Goal: Task Accomplishment & Management: Use online tool/utility

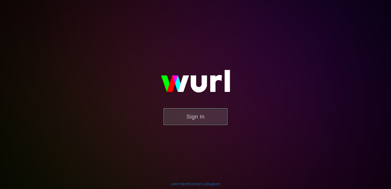
click at [198, 115] on button "Sign In" at bounding box center [196, 116] width 64 height 17
click at [201, 119] on button "Sign In" at bounding box center [196, 116] width 64 height 17
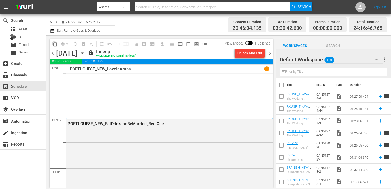
click at [85, 53] on icon "button" at bounding box center [82, 53] width 6 height 6
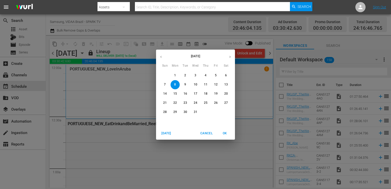
click at [133, 53] on div "[DATE] Sun Mon Tue Wed Thu Fri Sat 30 1 2 3 4 5 6 7 8 9 10 11 12 13 14 15 16 17…" at bounding box center [195, 94] width 391 height 189
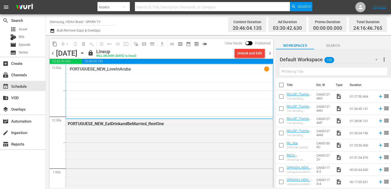
click at [270, 52] on span "chevron_right" at bounding box center [270, 53] width 6 height 6
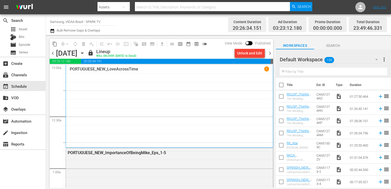
click at [270, 52] on span "chevron_right" at bounding box center [270, 53] width 6 height 6
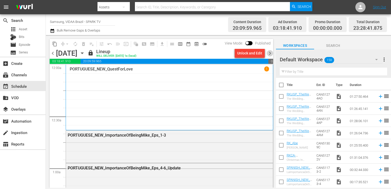
click at [270, 52] on span "chevron_right" at bounding box center [270, 53] width 6 height 6
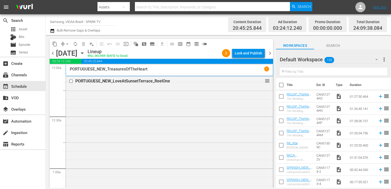
click at [270, 52] on span "chevron_right" at bounding box center [270, 53] width 6 height 6
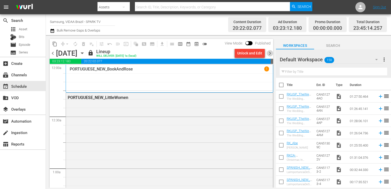
click at [270, 52] on span "chevron_right" at bounding box center [270, 53] width 6 height 6
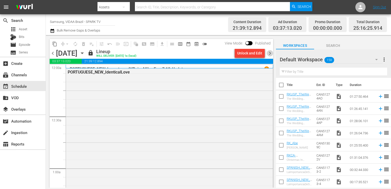
click at [270, 52] on span "chevron_right" at bounding box center [270, 53] width 6 height 6
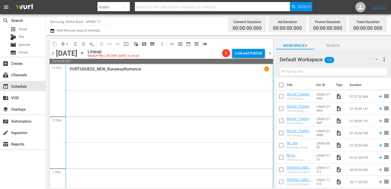
click at [270, 52] on span "chevron_right" at bounding box center [270, 53] width 6 height 6
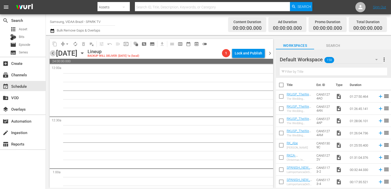
click at [53, 53] on span "chevron_left" at bounding box center [53, 53] width 6 height 6
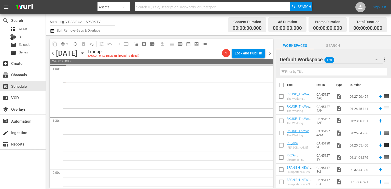
scroll to position [92, 0]
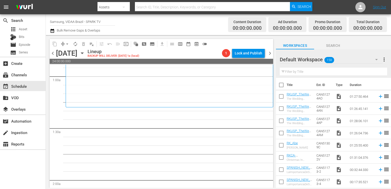
click at [325, 72] on input "text" at bounding box center [333, 72] width 107 height 8
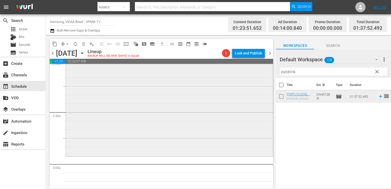
scroll to position [212, 0]
click at [305, 74] on input "eatdrink" at bounding box center [333, 72] width 107 height 8
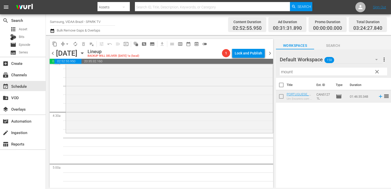
scroll to position [421, 0]
click at [308, 70] on input "mount" at bounding box center [333, 72] width 107 height 8
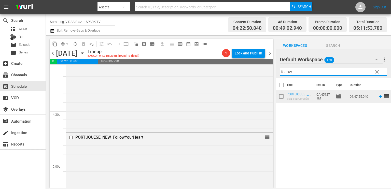
click at [306, 71] on input "follow" at bounding box center [333, 72] width 107 height 8
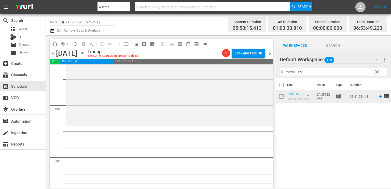
scroll to position [794, 0]
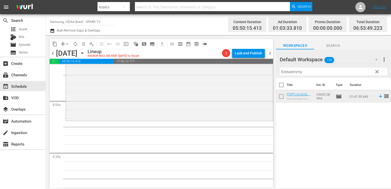
click at [316, 68] on input "foreverinmy" at bounding box center [333, 72] width 107 height 8
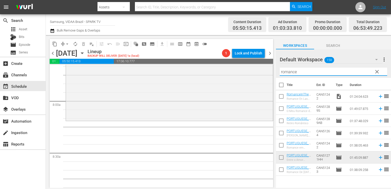
click at [374, 58] on icon "button" at bounding box center [376, 60] width 6 height 6
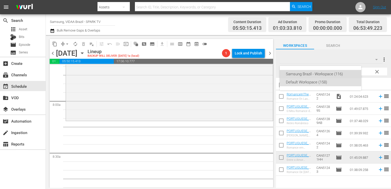
click at [332, 73] on div "Samsung Brazil - Workspace (116)" at bounding box center [320, 74] width 69 height 8
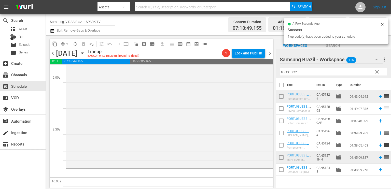
scroll to position [934, 0]
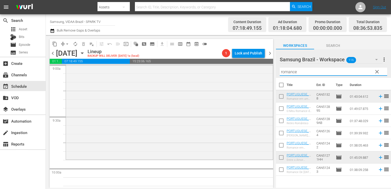
click at [303, 74] on input "romance" at bounding box center [333, 72] width 107 height 8
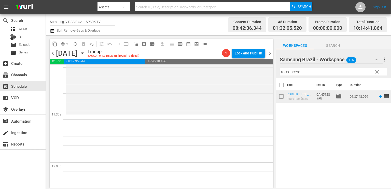
scroll to position [1159, 0]
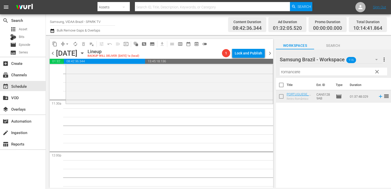
click at [315, 72] on input "romancere" at bounding box center [333, 72] width 107 height 8
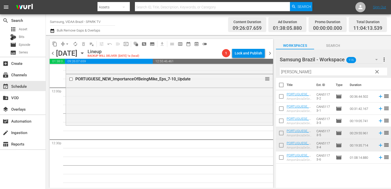
scroll to position [1224, 0]
click at [294, 70] on input "[PERSON_NAME]" at bounding box center [333, 72] width 107 height 8
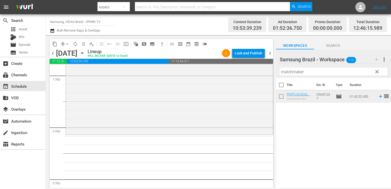
scroll to position [1399, 0]
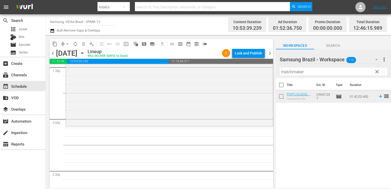
click at [288, 76] on hr at bounding box center [333, 76] width 107 height 0
click at [285, 68] on input "matchmaker" at bounding box center [333, 72] width 107 height 8
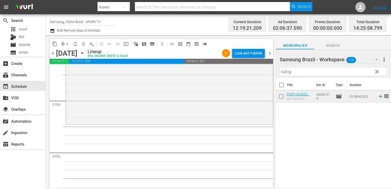
scroll to position [1574, 0]
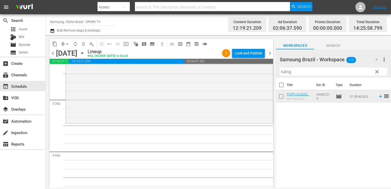
click at [301, 75] on input "ruling" at bounding box center [333, 72] width 107 height 8
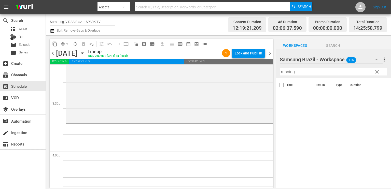
click at [369, 58] on div "Samsung Brazil - Workspace 116" at bounding box center [331, 59] width 103 height 14
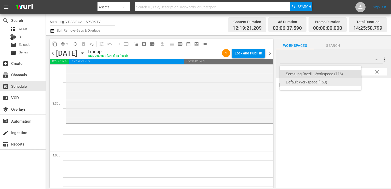
click at [324, 84] on div "Default Workspace (158)" at bounding box center [320, 82] width 69 height 8
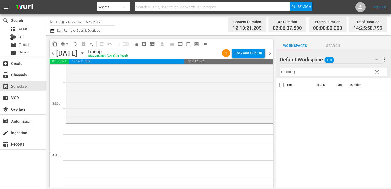
click at [330, 73] on input "running" at bounding box center [333, 72] width 107 height 8
click at [315, 72] on input "running" at bounding box center [333, 72] width 107 height 8
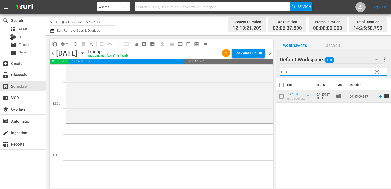
click at [334, 69] on input "run" at bounding box center [333, 72] width 107 height 8
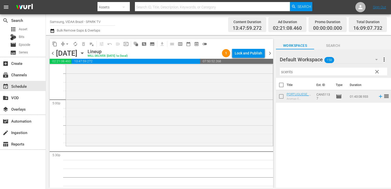
scroll to position [1734, 0]
click at [308, 69] on input "scents" at bounding box center [333, 72] width 107 height 8
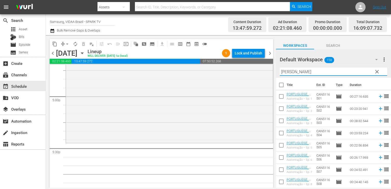
type input "[PERSON_NAME]"
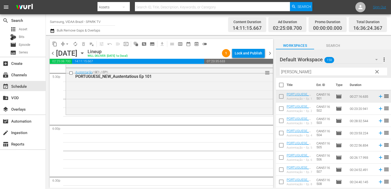
scroll to position [1816, 0]
